Goal: Task Accomplishment & Management: Manage account settings

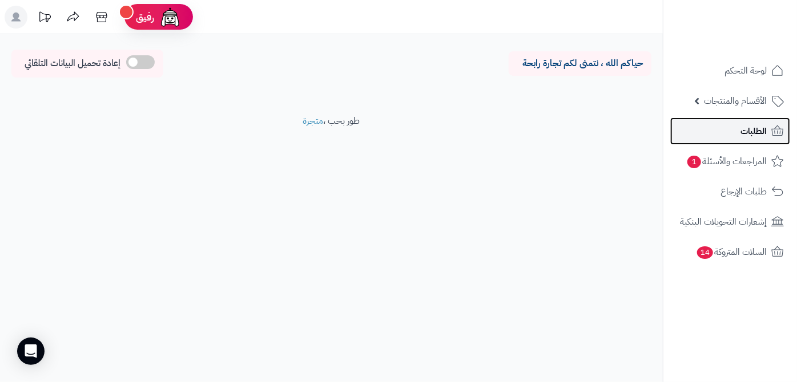
click at [694, 131] on link "الطلبات" at bounding box center [730, 131] width 120 height 27
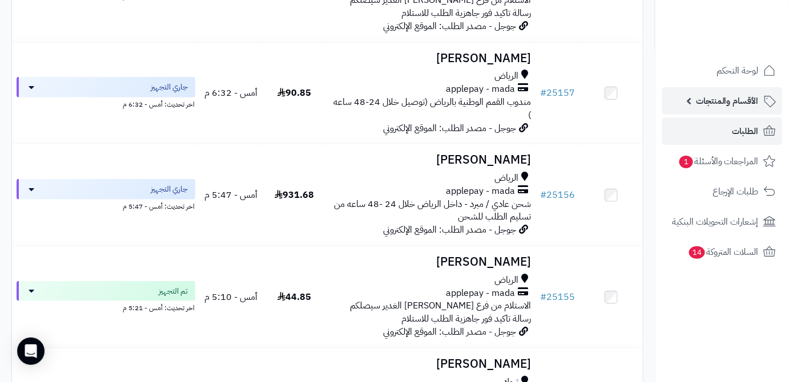
scroll to position [207, 0]
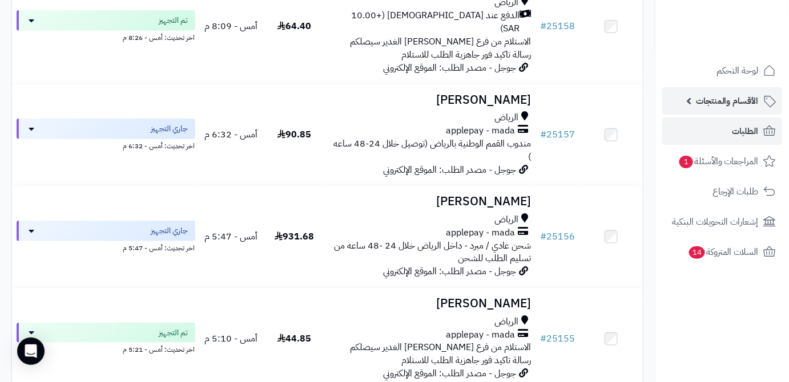
click at [730, 98] on span "الأقسام والمنتجات" at bounding box center [727, 101] width 63 height 16
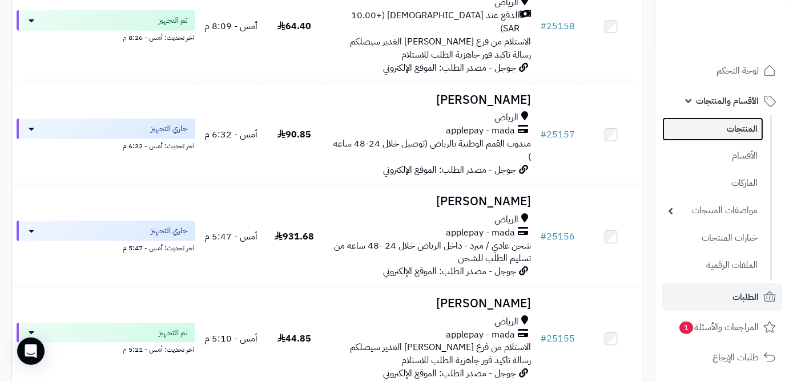
click at [710, 128] on link "المنتجات" at bounding box center [712, 129] width 101 height 23
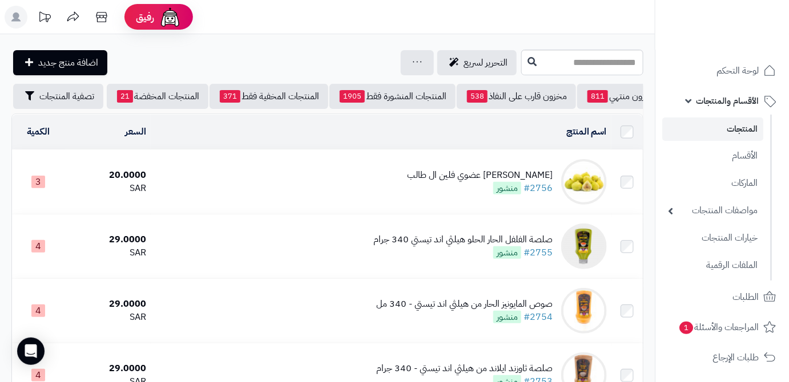
scroll to position [0, -120]
click at [45, 102] on span "تصفية المنتجات" at bounding box center [66, 96] width 55 height 14
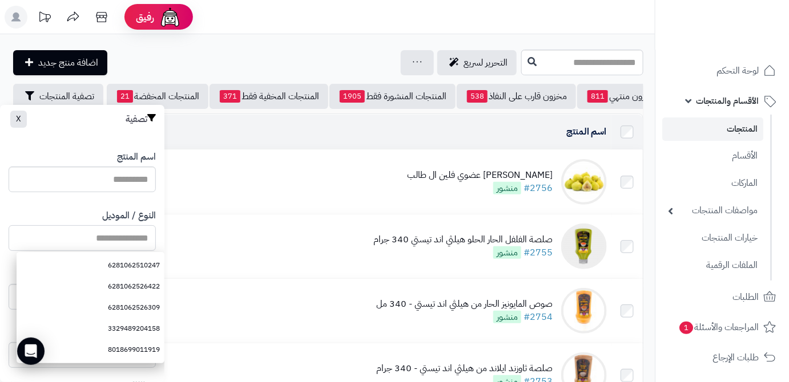
paste input "**********"
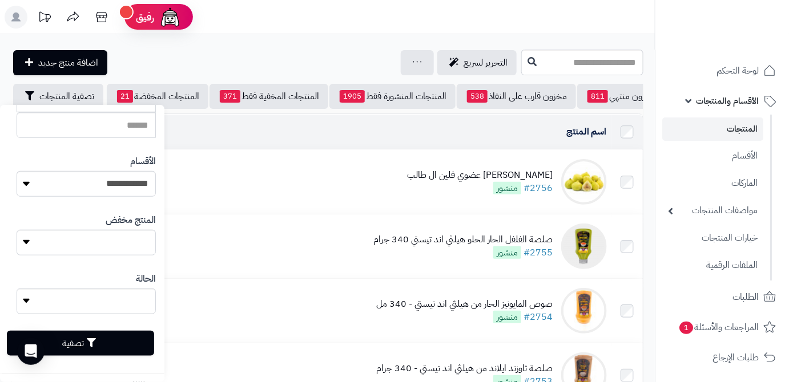
scroll to position [315, 0]
type input "**********"
click at [96, 349] on button "تصفية" at bounding box center [80, 342] width 147 height 25
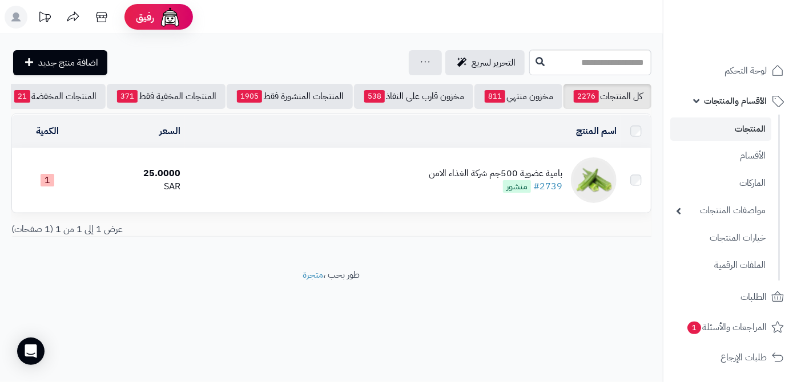
click at [463, 180] on div "بامية عضوية 500جم شركة الغذاء الامن" at bounding box center [496, 173] width 134 height 13
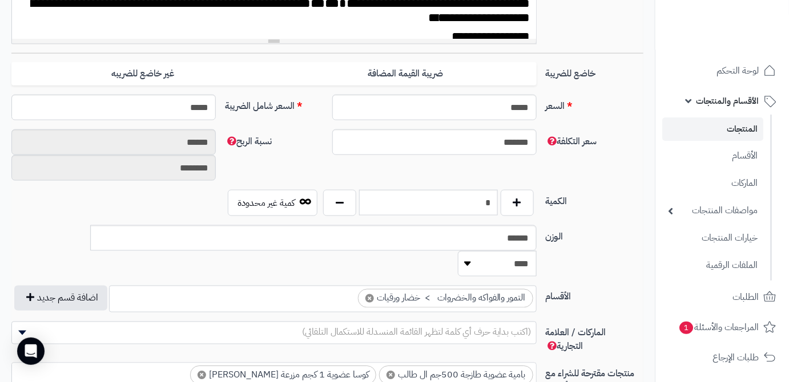
scroll to position [467, 0]
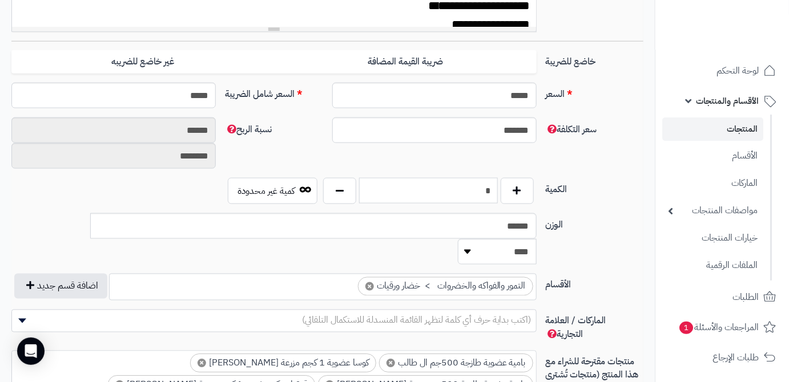
click at [464, 195] on input "*" at bounding box center [428, 191] width 139 height 26
type input "*"
click at [466, 164] on div "سعر التكلفة ******* نسبة الربح ****** ********" at bounding box center [327, 148] width 641 height 60
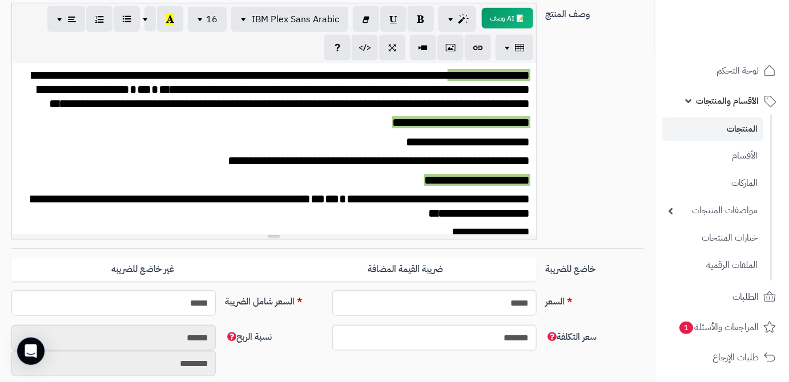
scroll to position [51, 0]
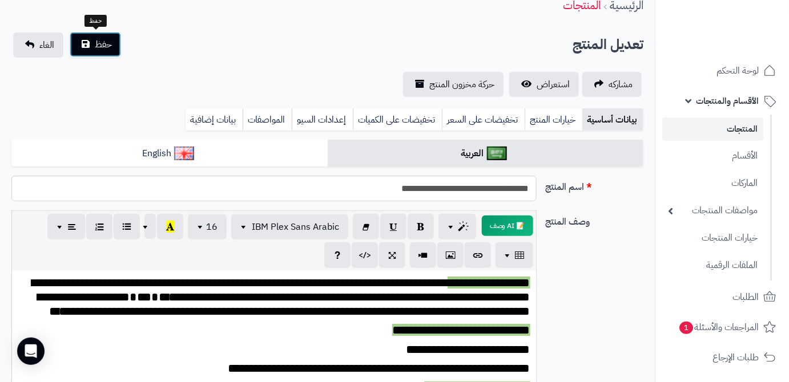
click at [80, 49] on button "حفظ" at bounding box center [95, 44] width 51 height 25
